Goal: Transaction & Acquisition: Purchase product/service

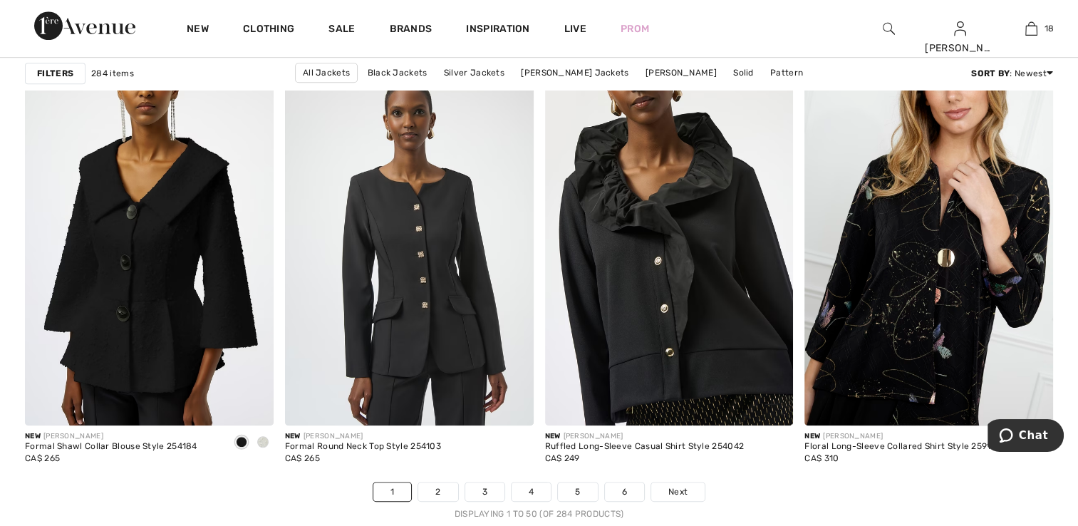
scroll to position [6410, 0]
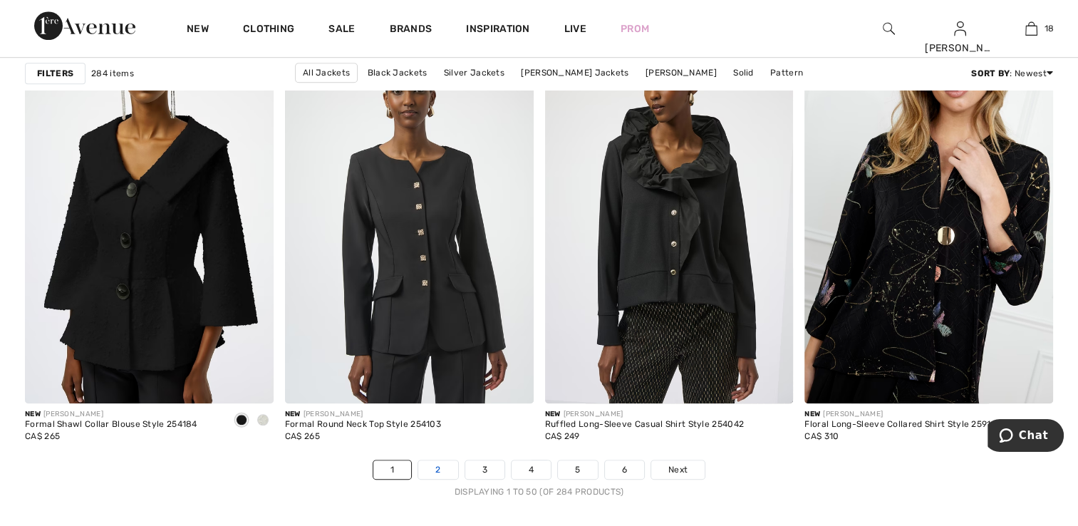
click at [446, 470] on link "2" at bounding box center [437, 469] width 39 height 19
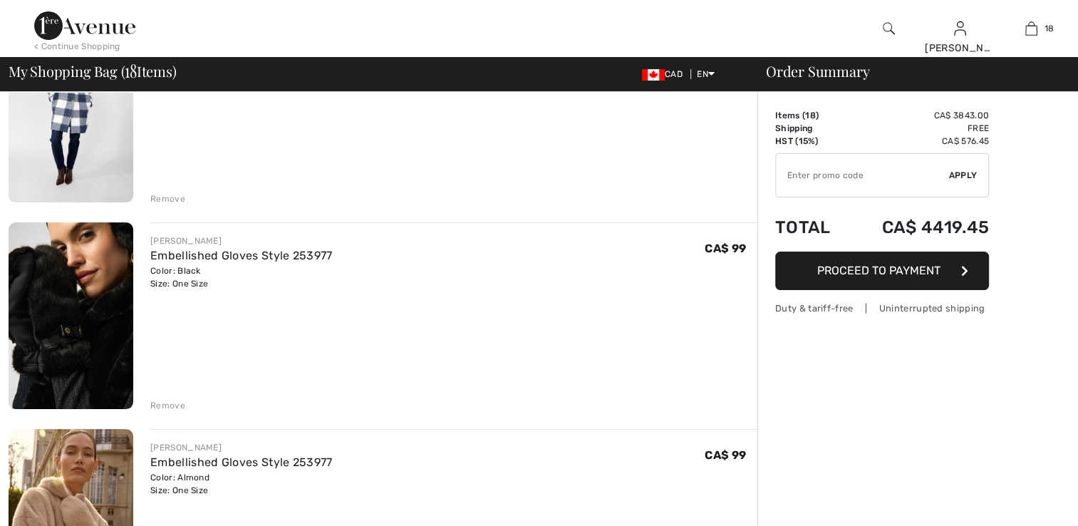
scroll to position [356, 0]
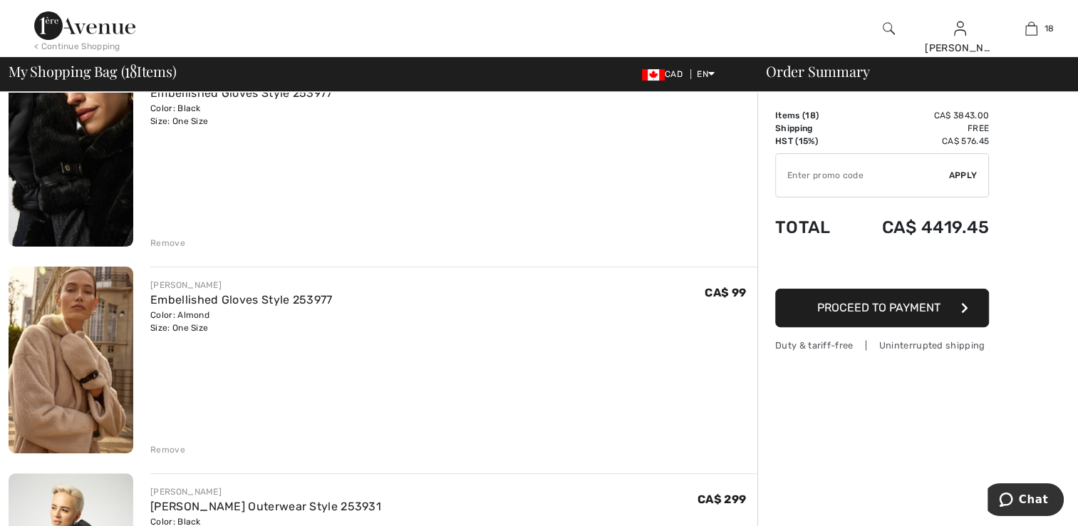
click at [80, 194] on img at bounding box center [71, 153] width 125 height 187
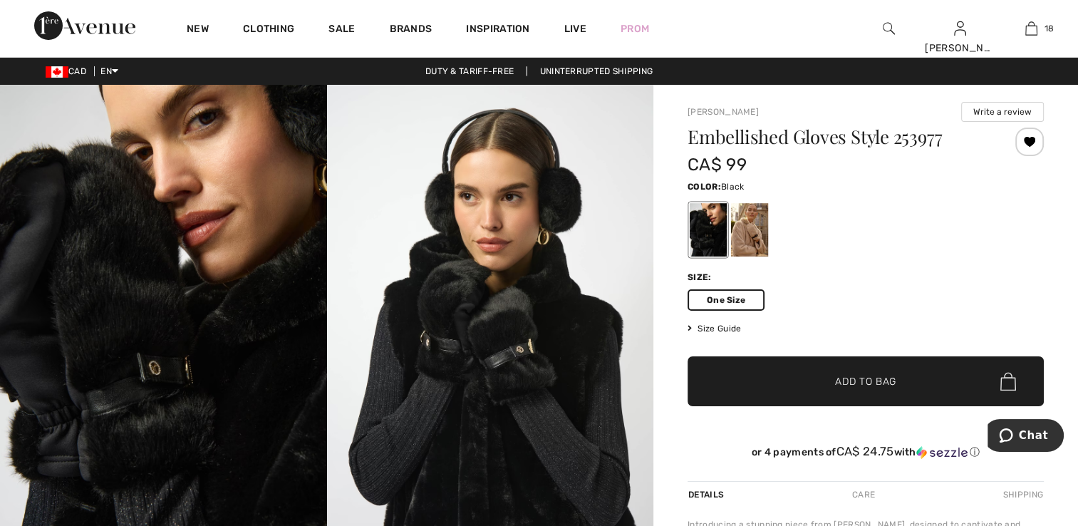
click at [1026, 142] on div at bounding box center [1029, 141] width 28 height 28
